Goal: Complete application form

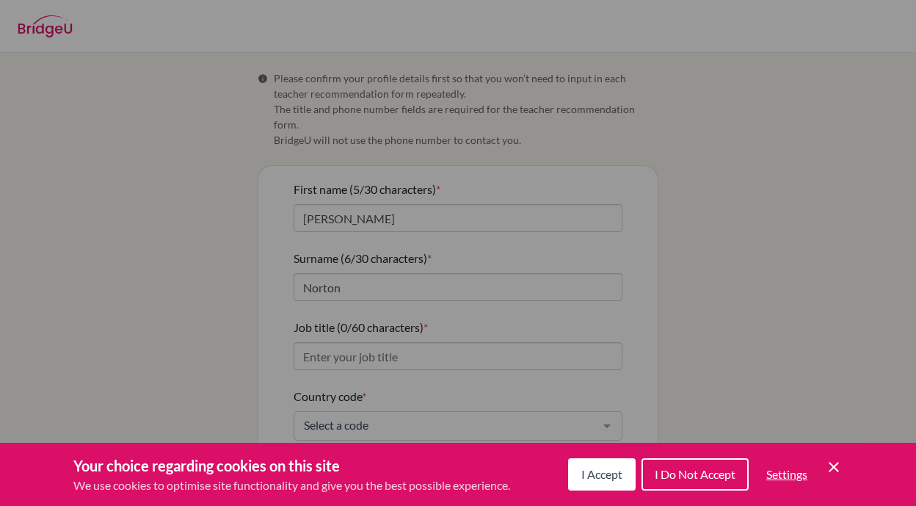
click at [711, 18] on div "Cookie Preferences" at bounding box center [458, 253] width 916 height 506
click at [608, 474] on span "I Accept" at bounding box center [601, 474] width 41 height 14
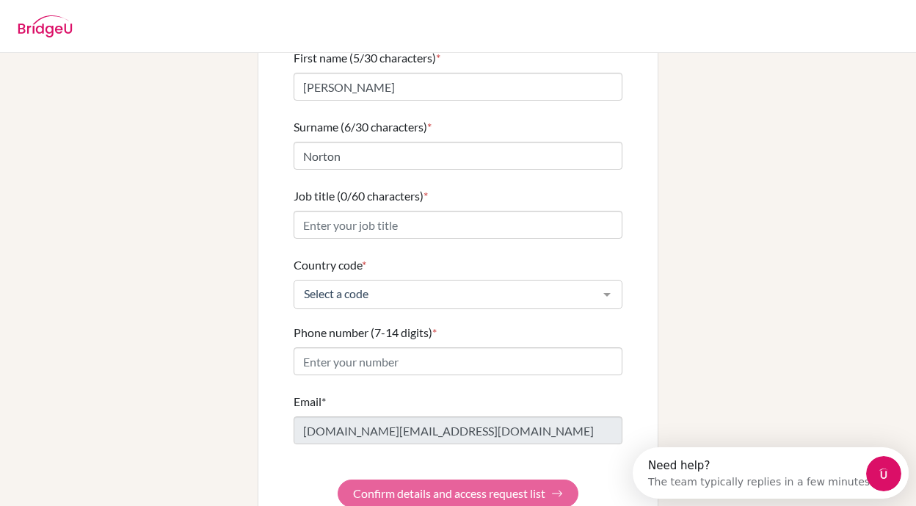
scroll to position [134, 0]
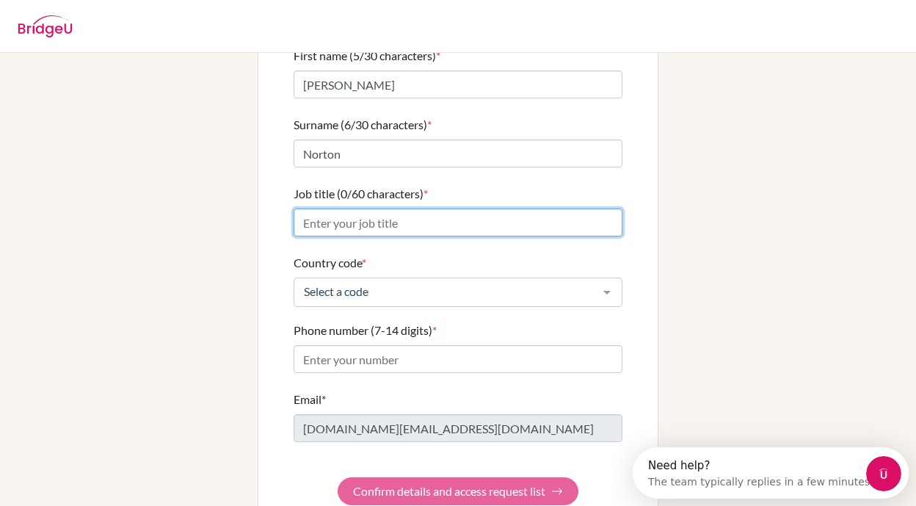
click at [440, 209] on input "Job title (0/60 characters) *" at bounding box center [458, 222] width 329 height 28
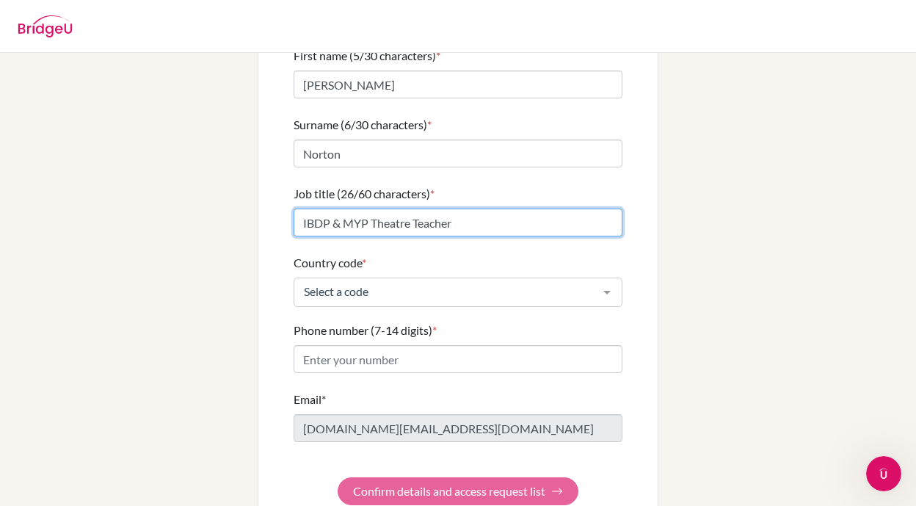
type input "IBDP & MYP Theatre Teacher"
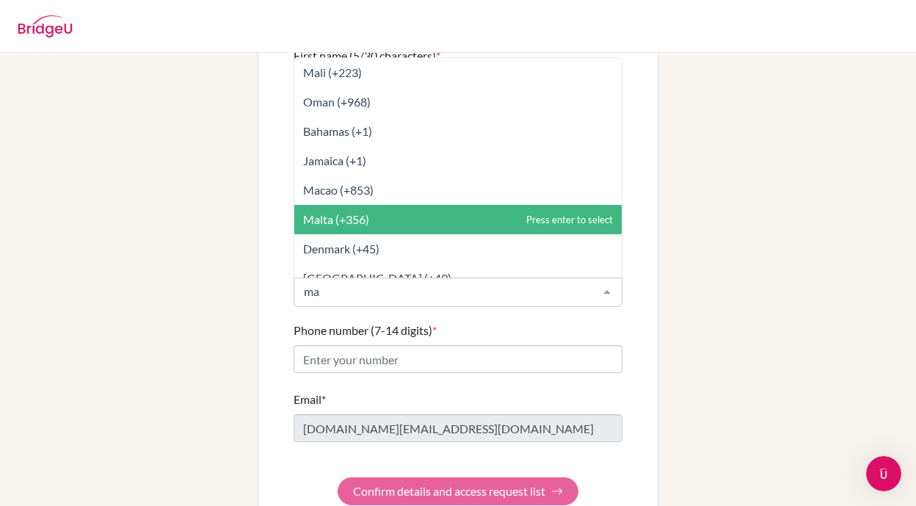
type input "mal"
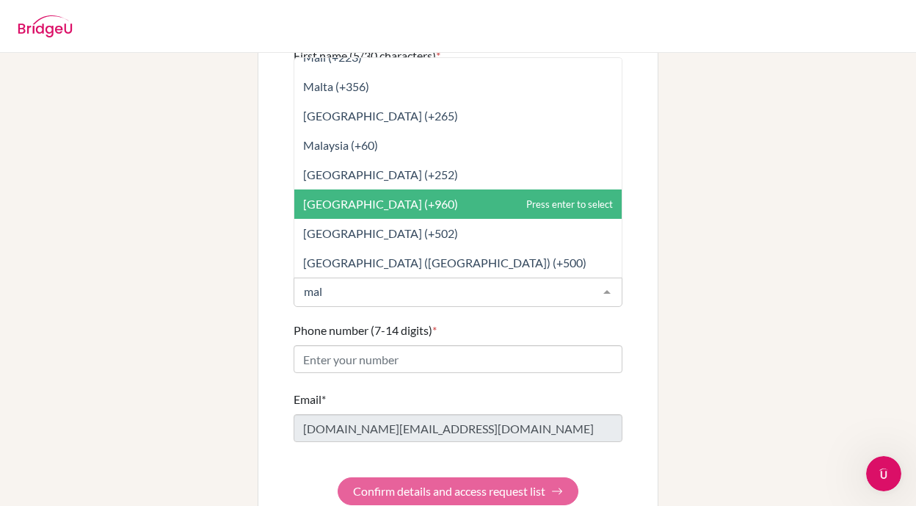
scroll to position [0, 0]
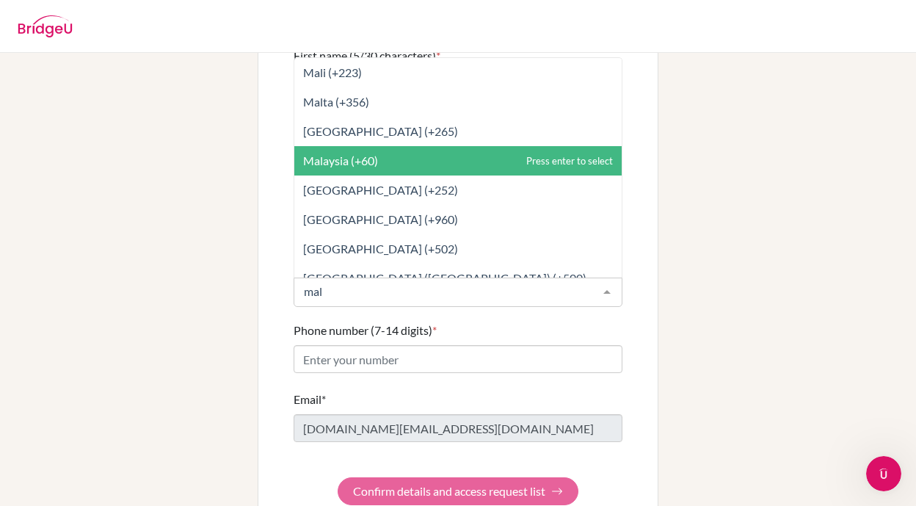
click at [388, 157] on span "Malaysia (+60)" at bounding box center [457, 160] width 327 height 29
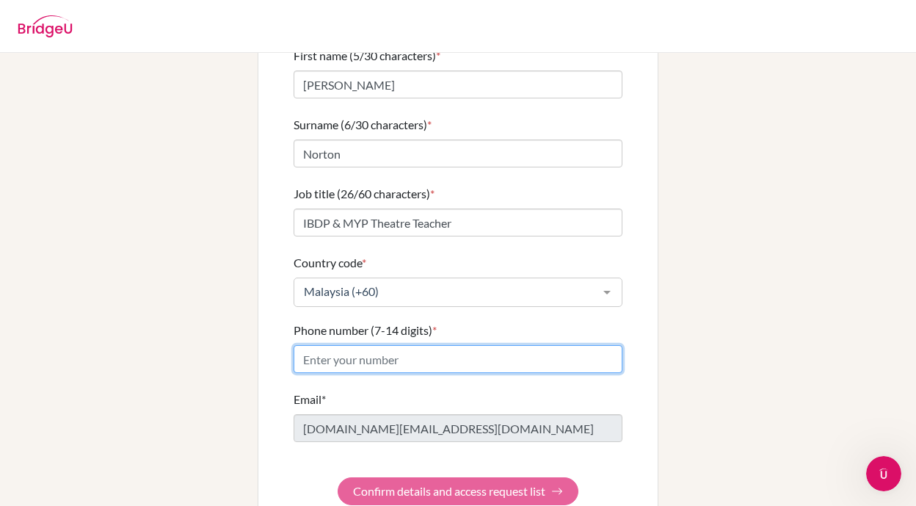
click at [361, 345] on input "Phone number (7-14 digits) *" at bounding box center [458, 359] width 329 height 28
click at [357, 347] on input "Phone number (7-14 digits) *" at bounding box center [458, 359] width 329 height 28
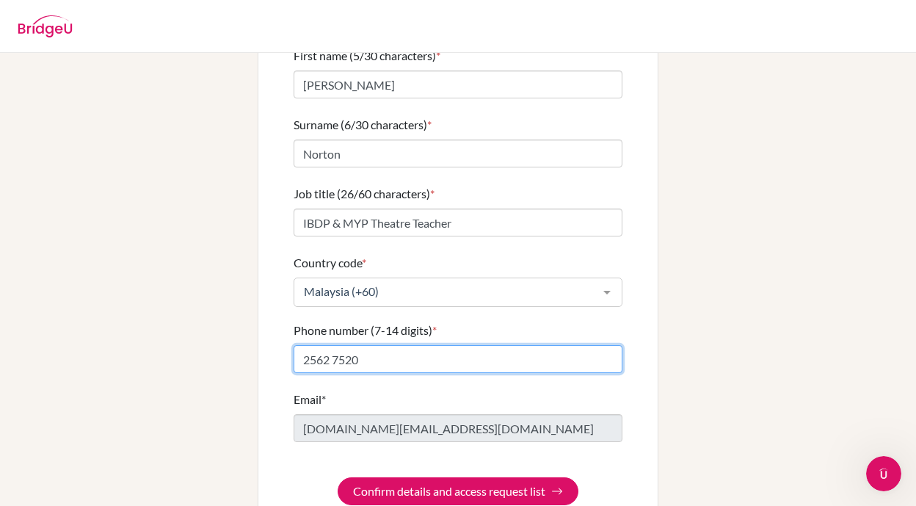
scroll to position [150, 0]
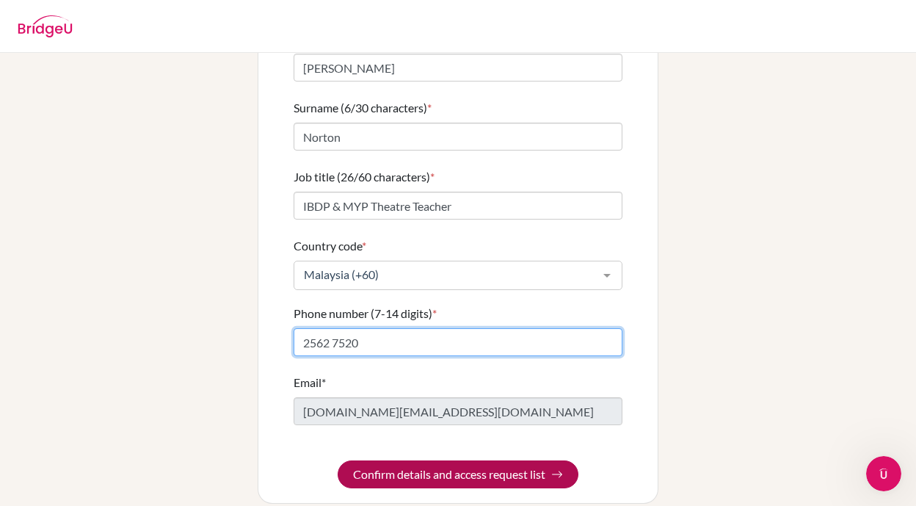
type input "2562 7520"
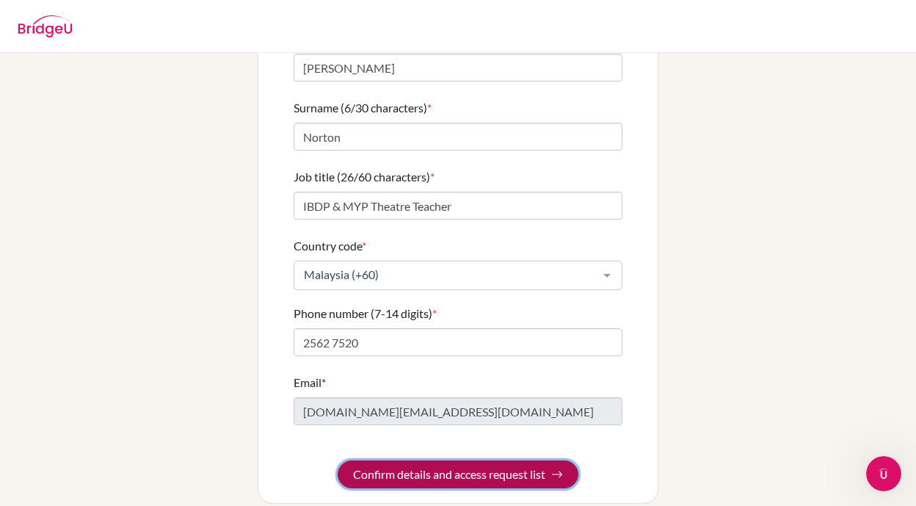
click at [446, 460] on button "Confirm details and access request list" at bounding box center [458, 474] width 241 height 28
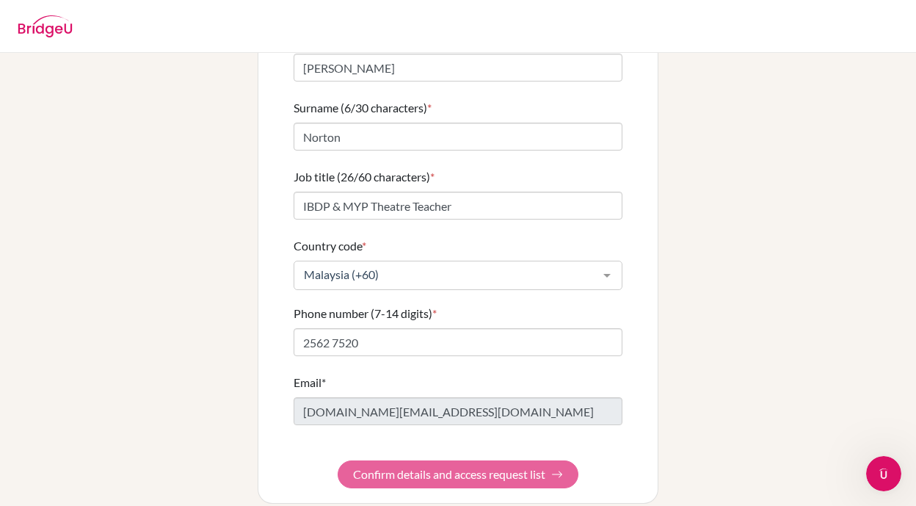
scroll to position [0, 0]
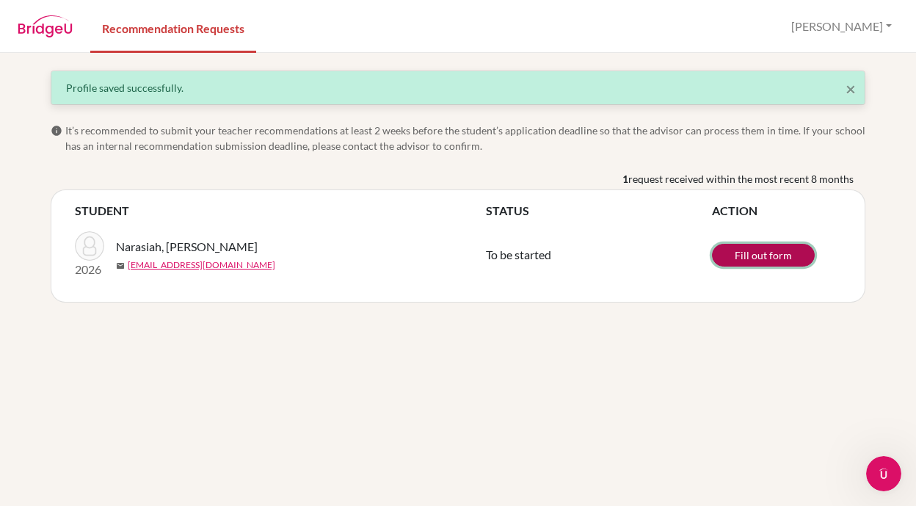
click at [750, 258] on link "Fill out form" at bounding box center [763, 255] width 103 height 23
